Goal: Information Seeking & Learning: Learn about a topic

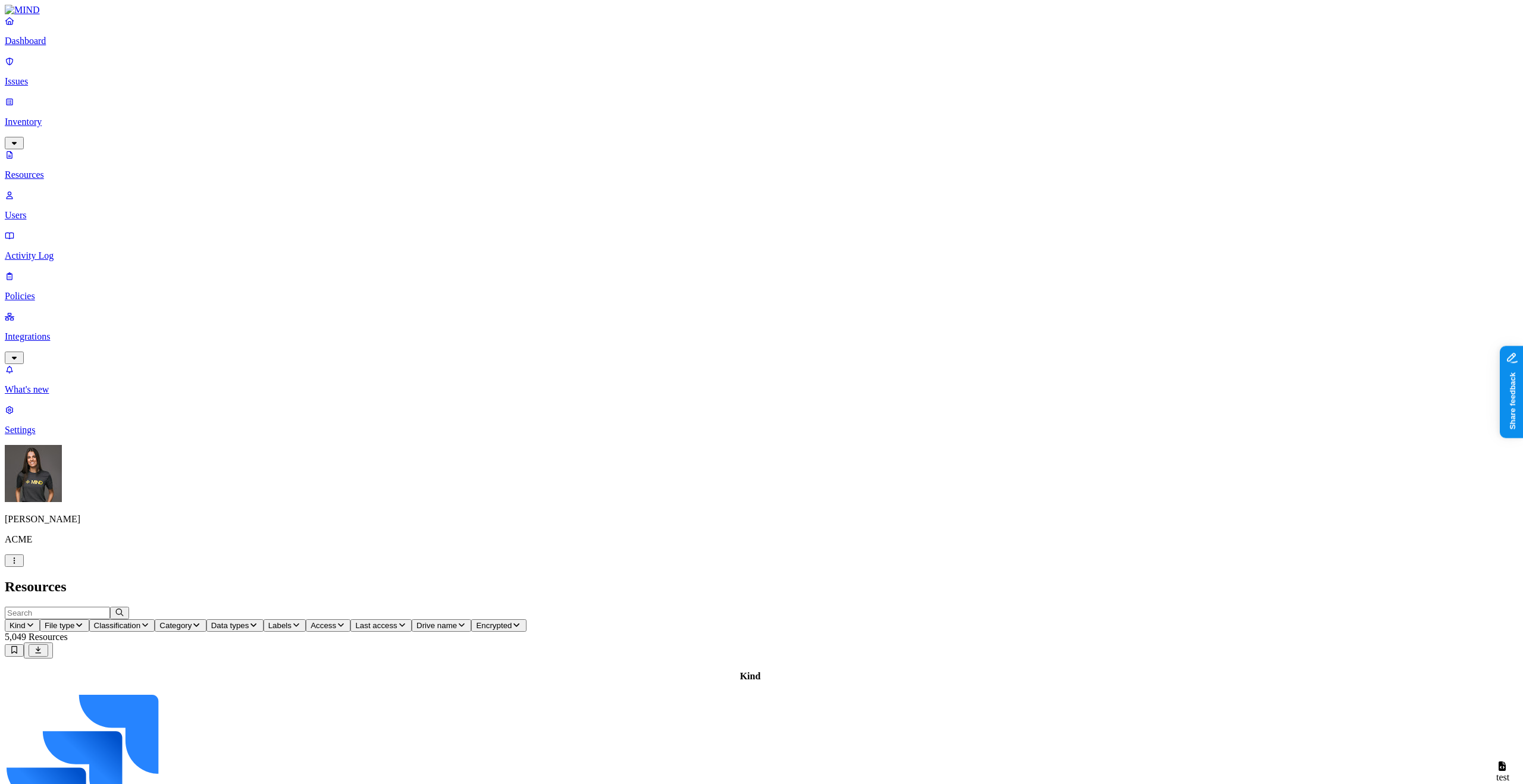
click at [1096, 579] on header "Resources" at bounding box center [762, 587] width 1514 height 16
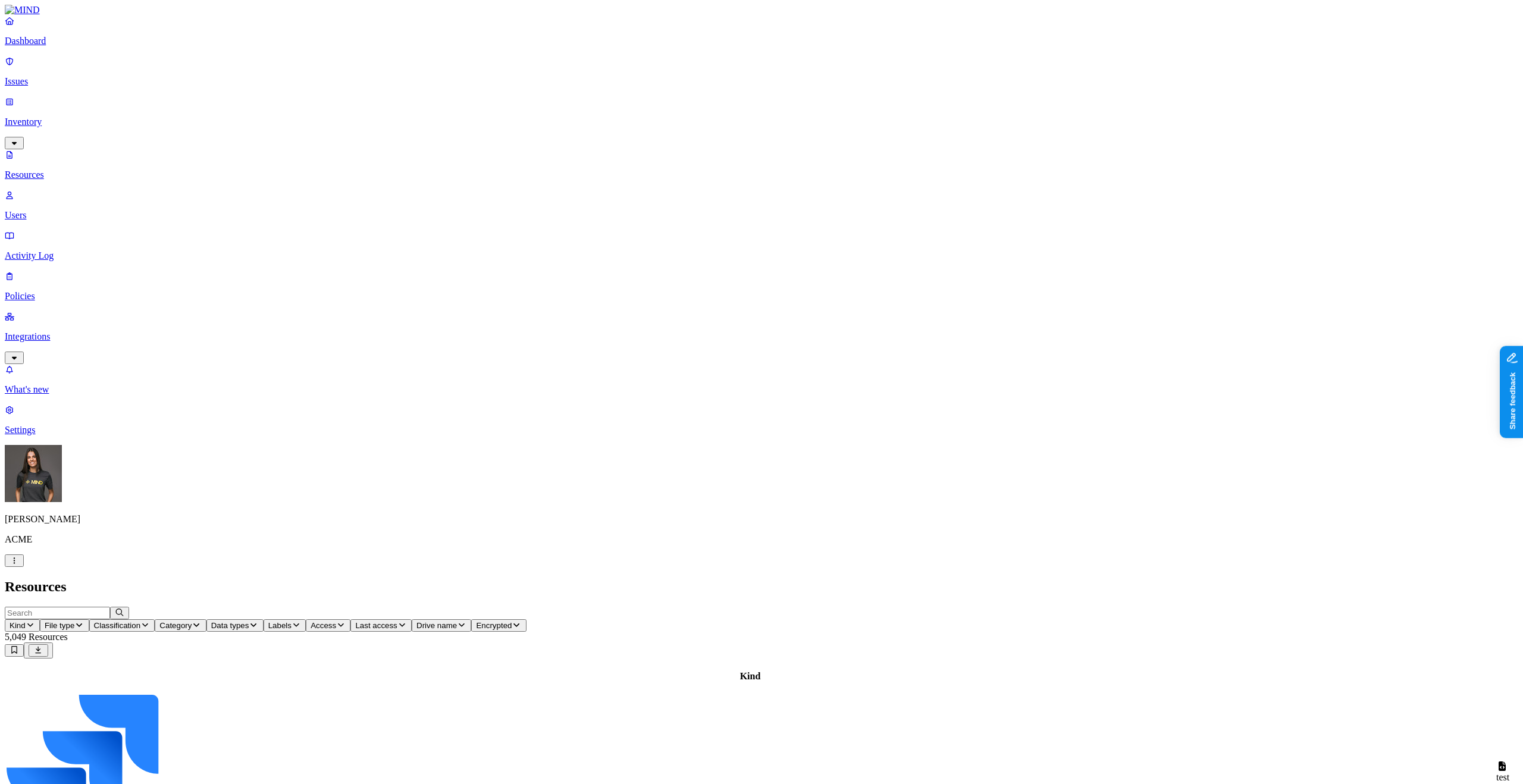
click at [73, 77] on p "Issues" at bounding box center [762, 82] width 1514 height 11
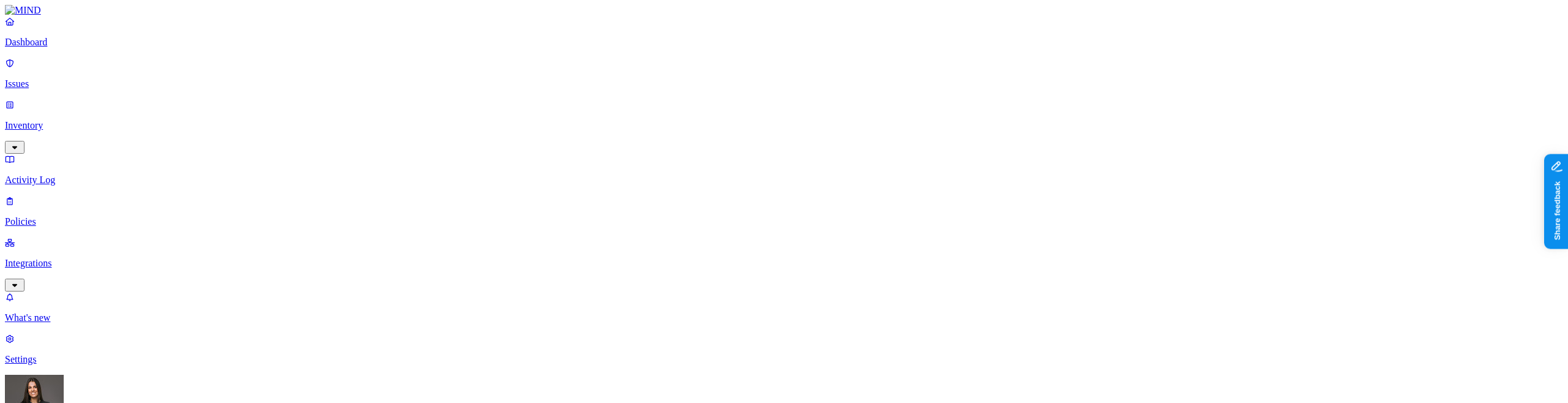
scroll to position [483, 0]
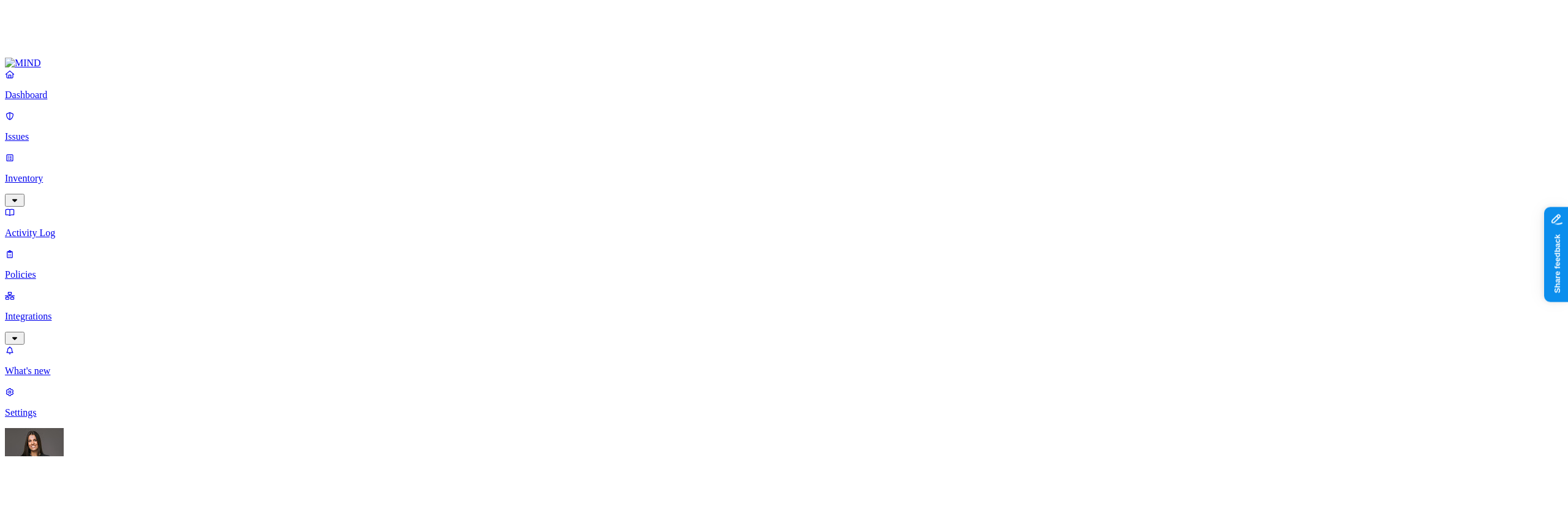
scroll to position [332, 0]
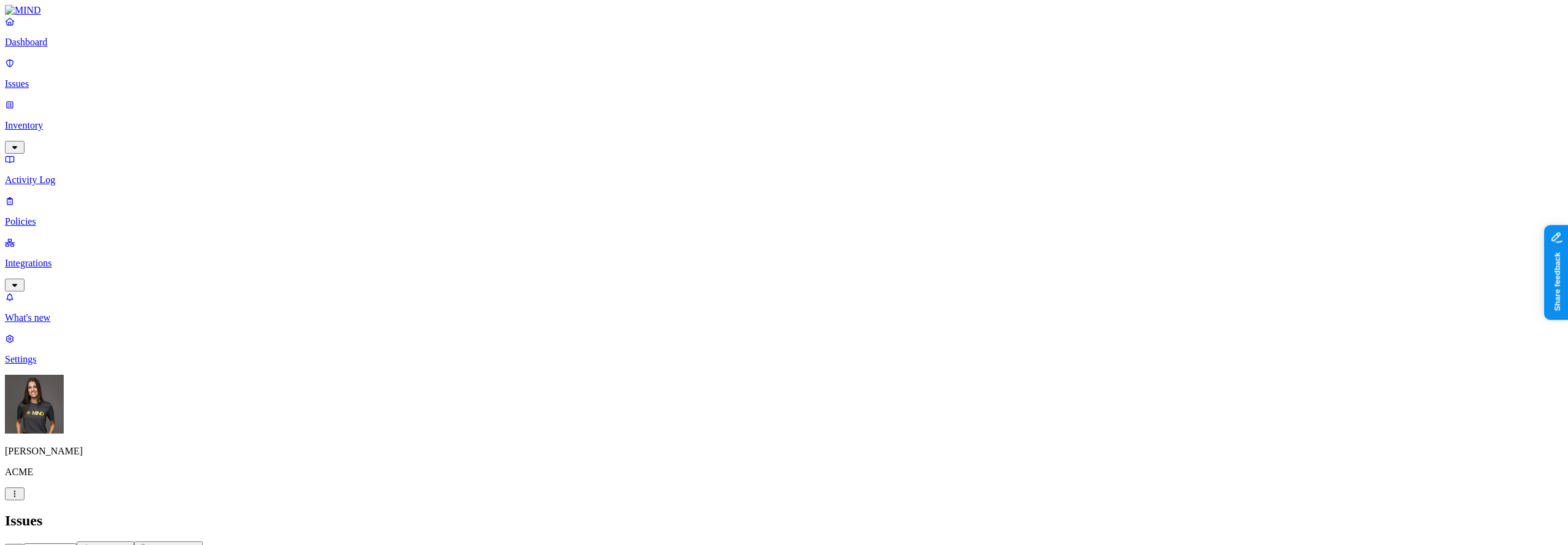
scroll to position [306, 0]
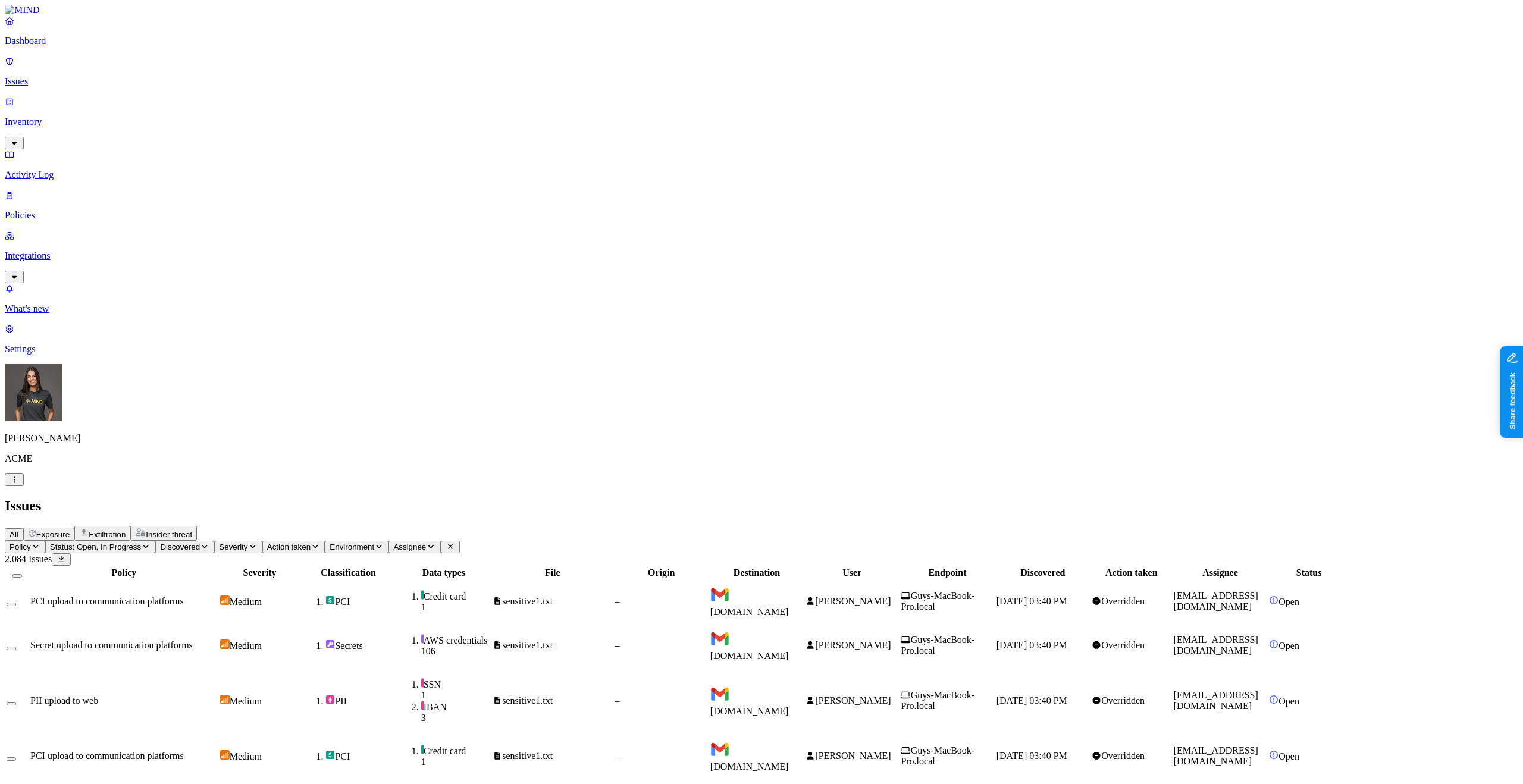
scroll to position [94, 0]
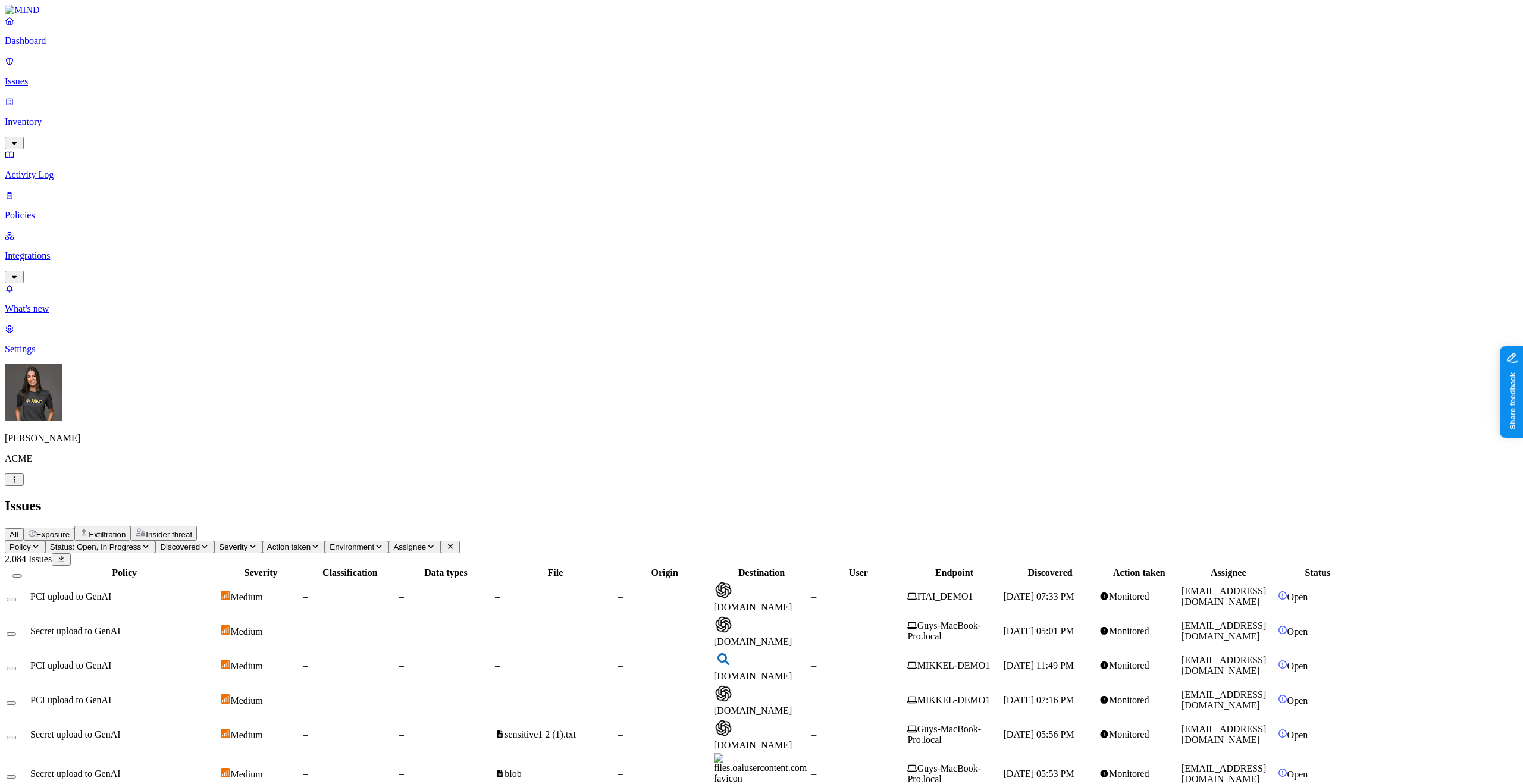
click at [1001, 718] on td "Guys-MacBook-Pro.local" at bounding box center [953, 734] width 94 height 33
click at [973, 591] on span "ITAI_DEMO1" at bounding box center [940, 596] width 65 height 10
